Goal: Transaction & Acquisition: Book appointment/travel/reservation

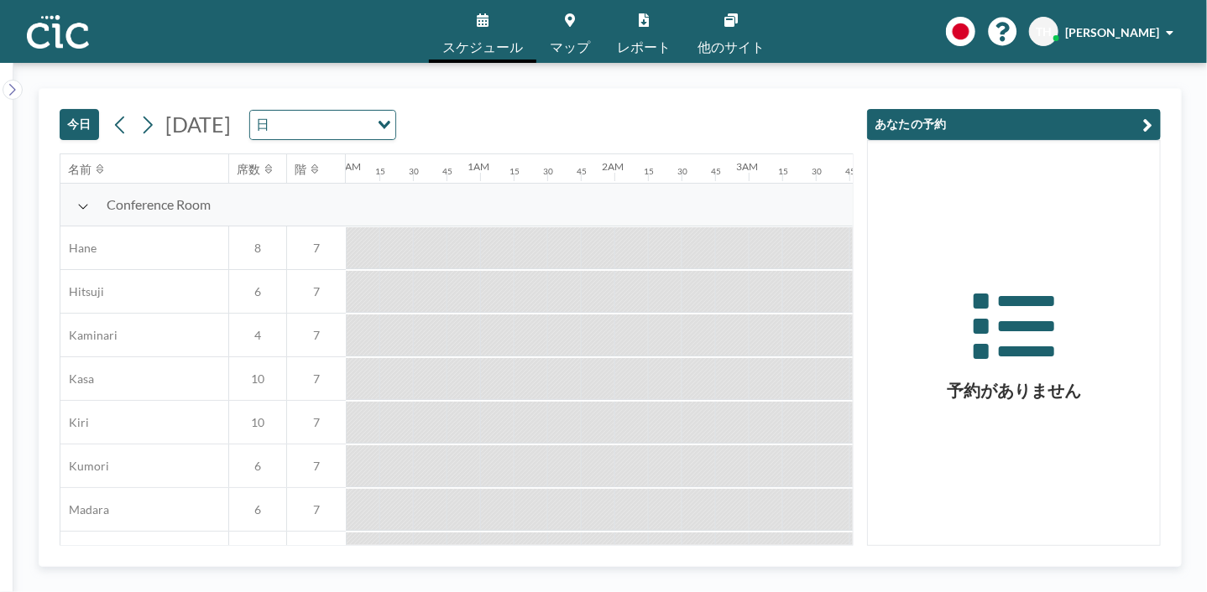
scroll to position [0, 1410]
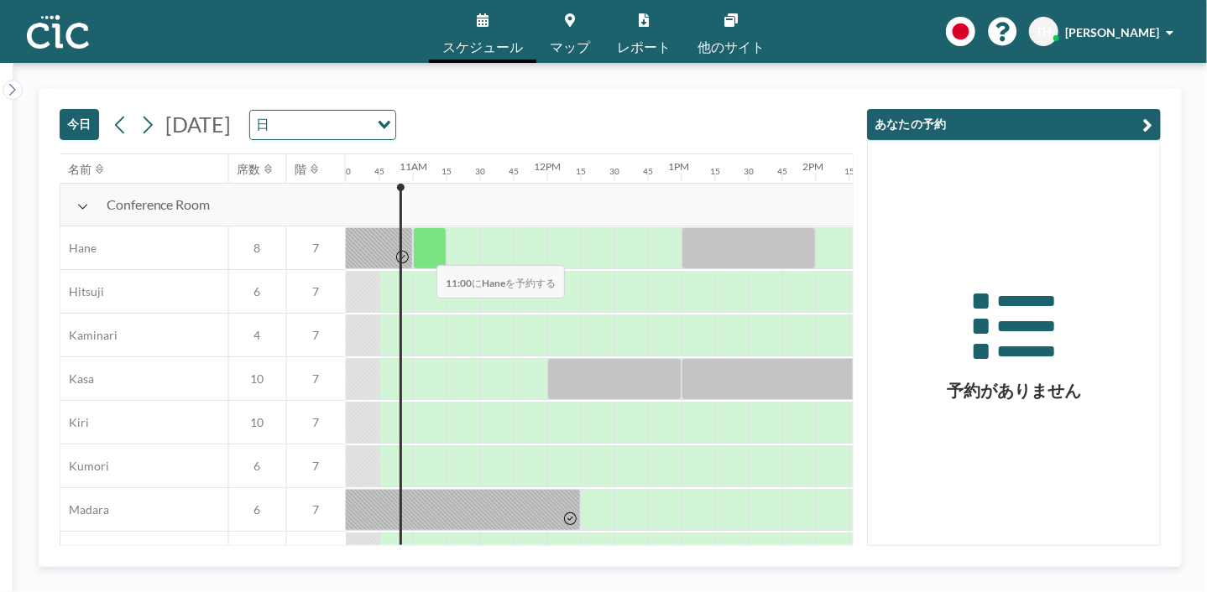
click at [424, 254] on div at bounding box center [430, 248] width 34 height 42
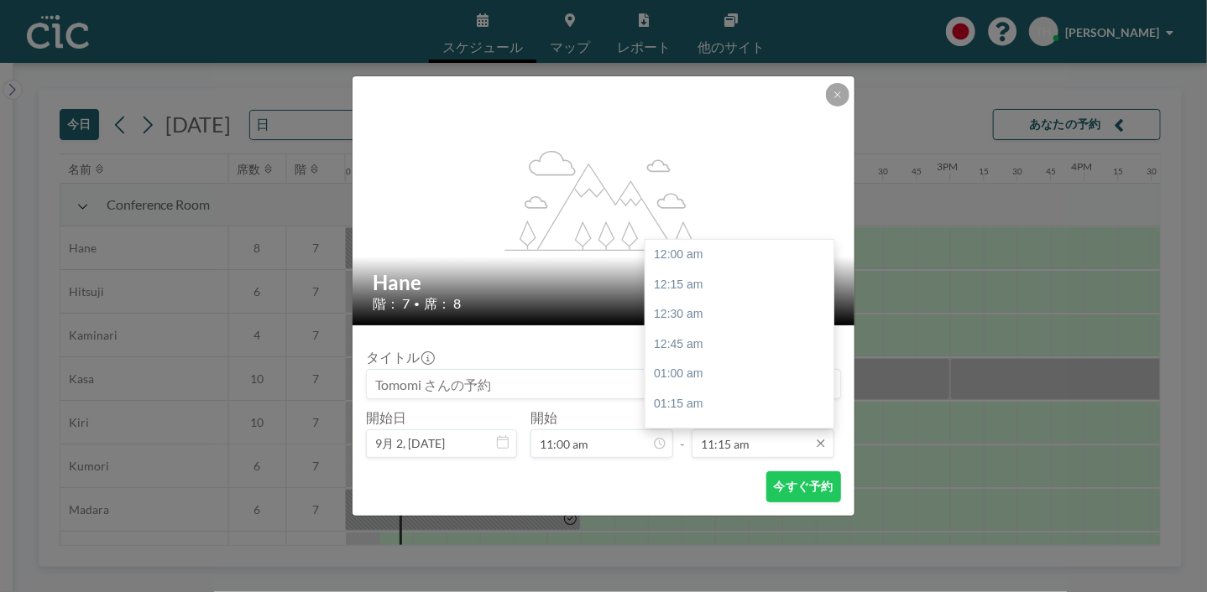
click at [753, 444] on input "11:15 am" at bounding box center [762, 444] width 143 height 29
click at [684, 394] on div "01:15 pm" at bounding box center [743, 409] width 196 height 30
click at [757, 451] on input "01:15 pm" at bounding box center [762, 444] width 143 height 29
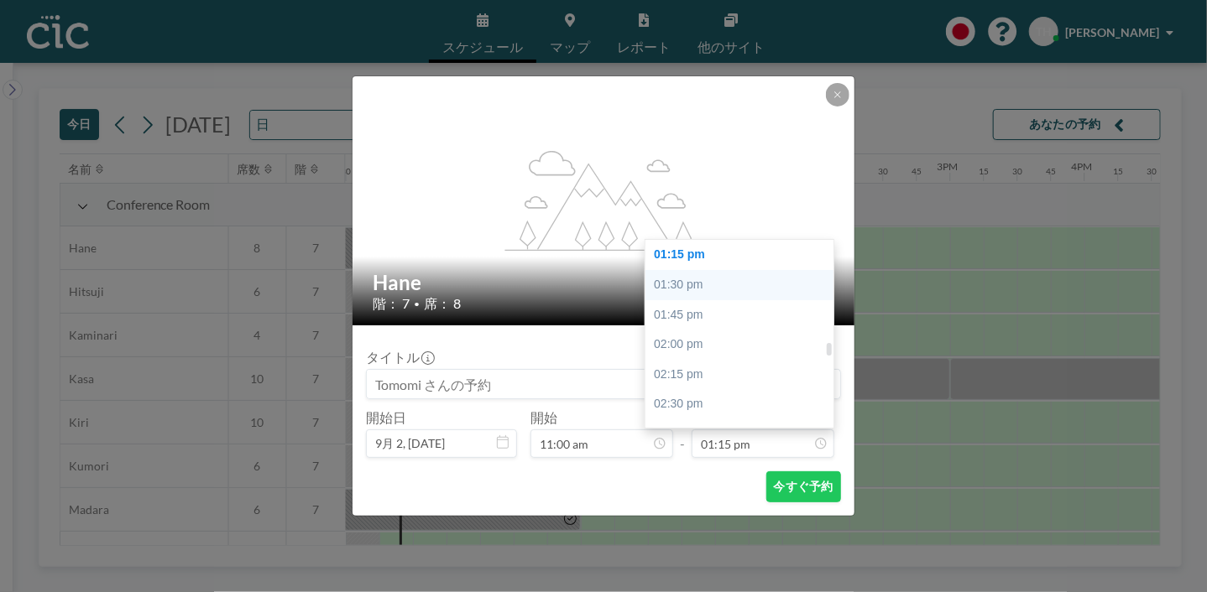
click at [684, 274] on div "01:30 pm" at bounding box center [743, 285] width 196 height 30
click at [772, 443] on input "01:30 pm" at bounding box center [762, 444] width 143 height 29
click at [714, 256] on div "01:00 pm" at bounding box center [743, 252] width 196 height 30
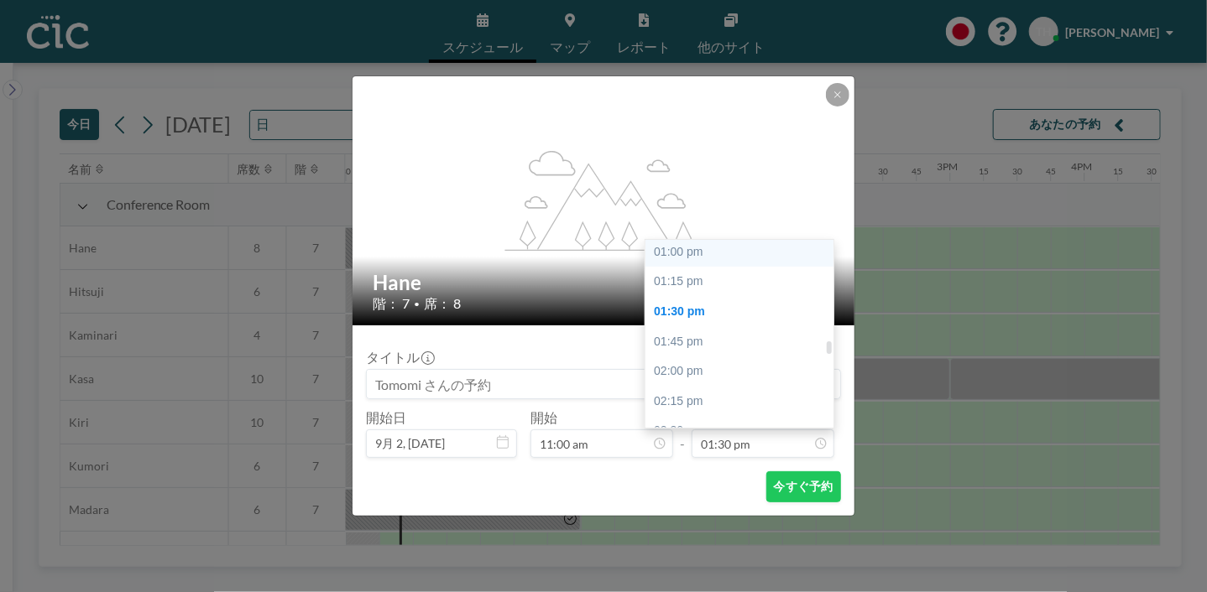
type input "01:00 pm"
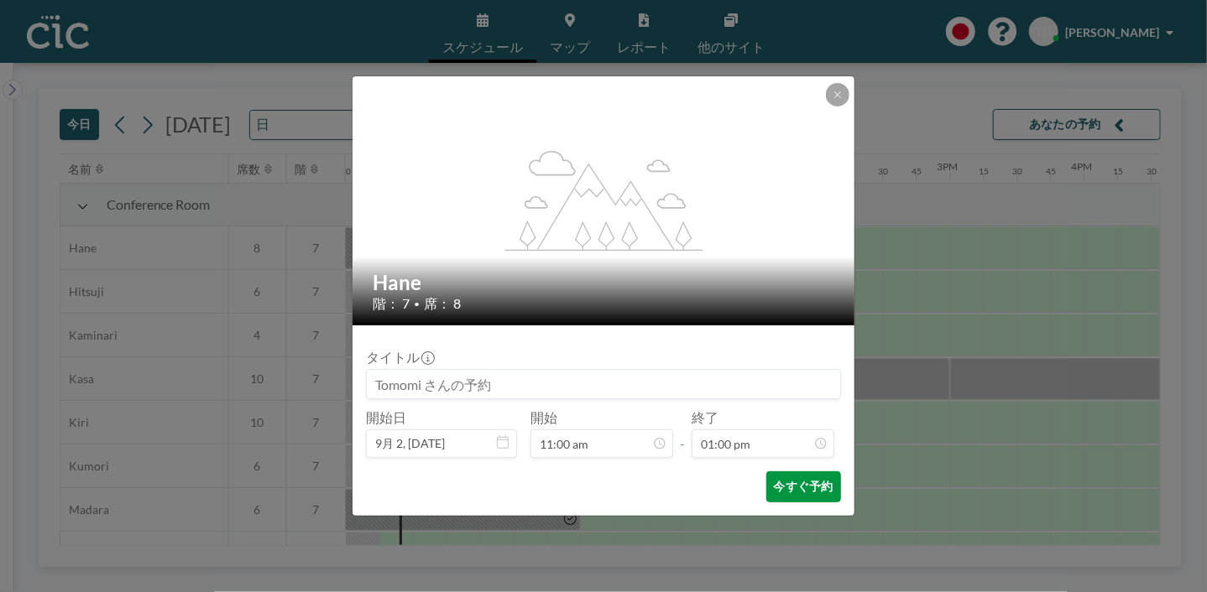
scroll to position [1552, 0]
click at [795, 490] on button "今すぐ予約" at bounding box center [803, 487] width 75 height 31
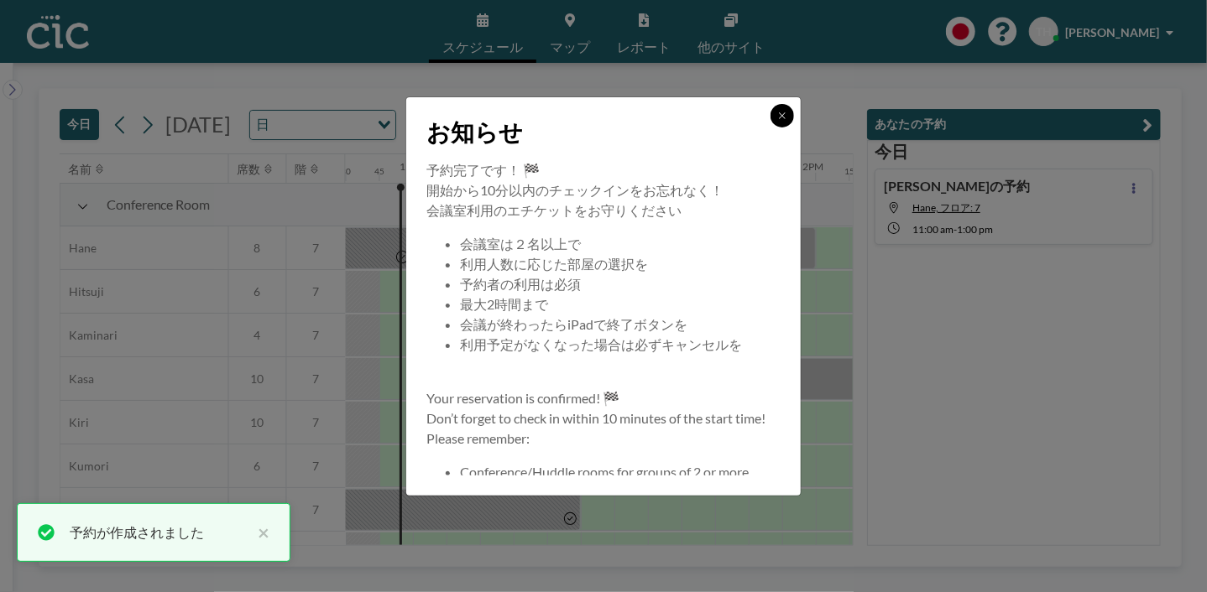
click at [779, 115] on icon at bounding box center [782, 116] width 10 height 10
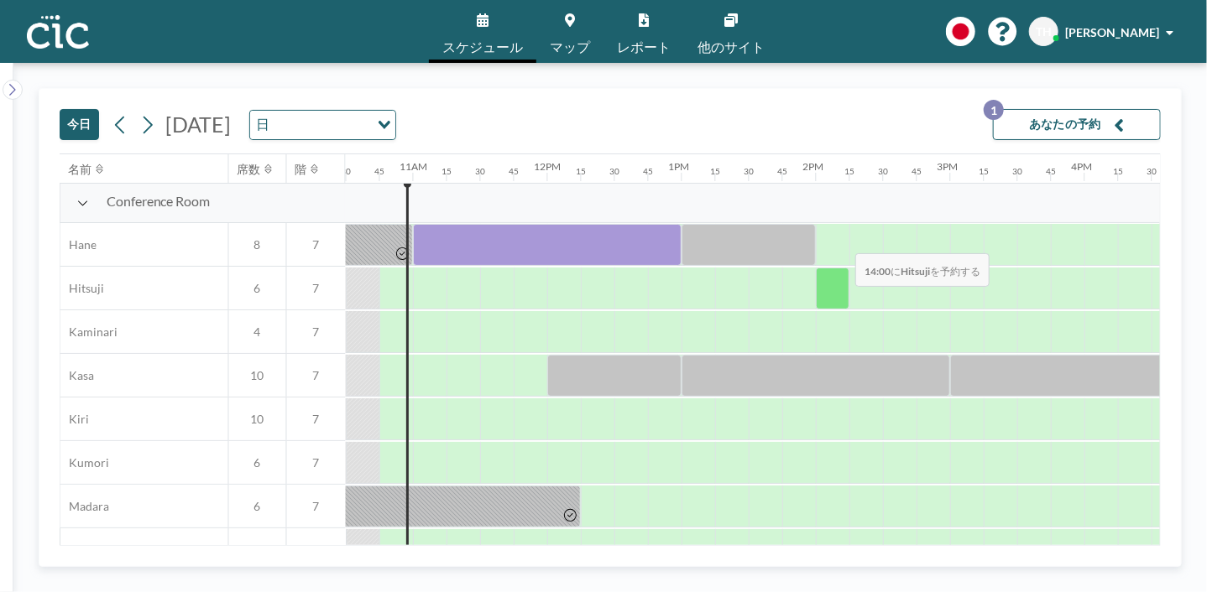
scroll to position [0, 1410]
